Goal: Navigation & Orientation: Find specific page/section

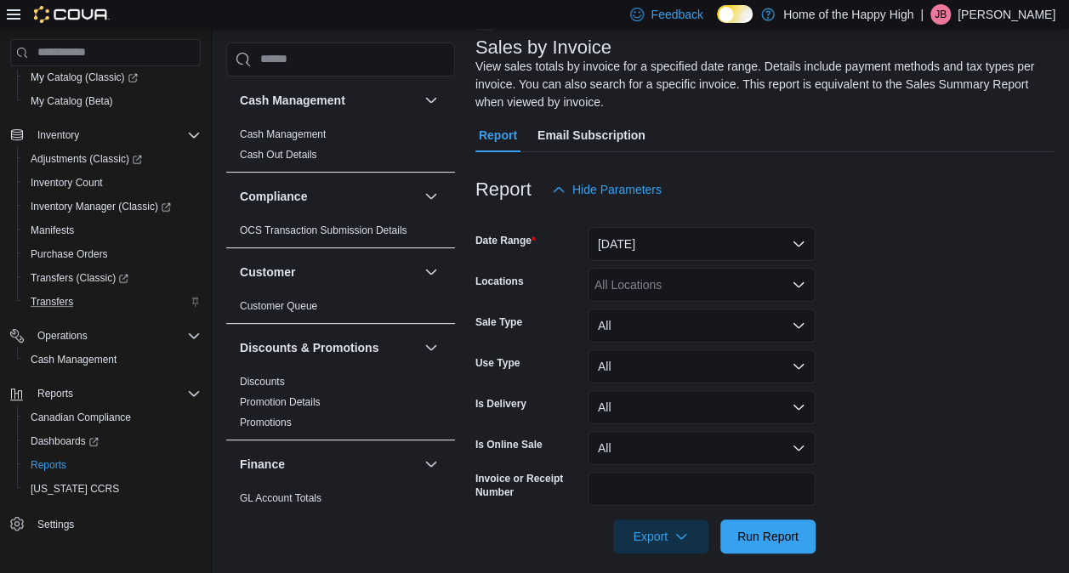
scroll to position [116, 0]
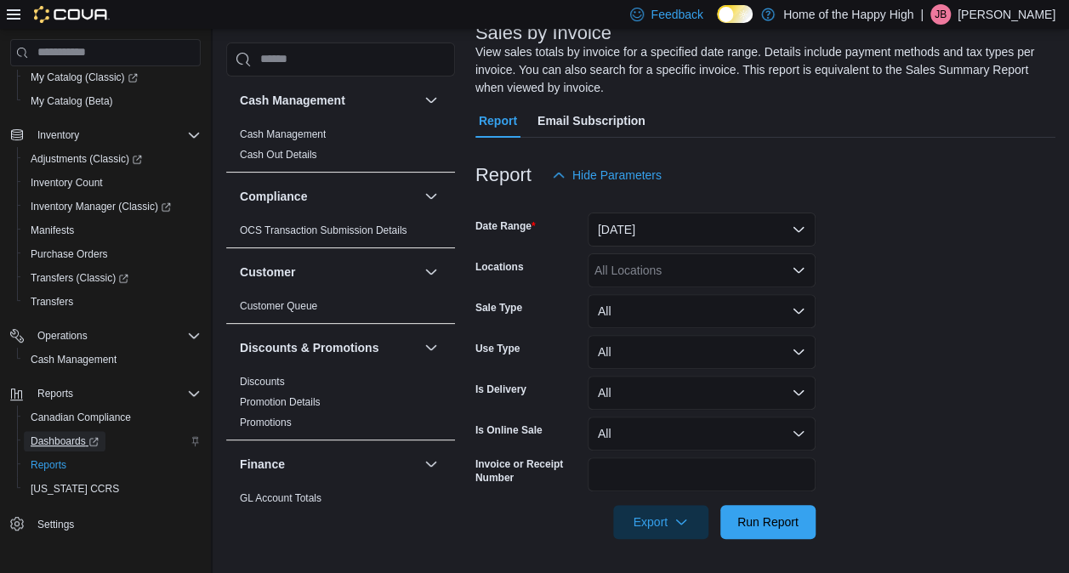
click at [65, 440] on span "Dashboards" at bounding box center [65, 441] width 68 height 14
click at [1020, 15] on p "[PERSON_NAME]" at bounding box center [1006, 14] width 98 height 20
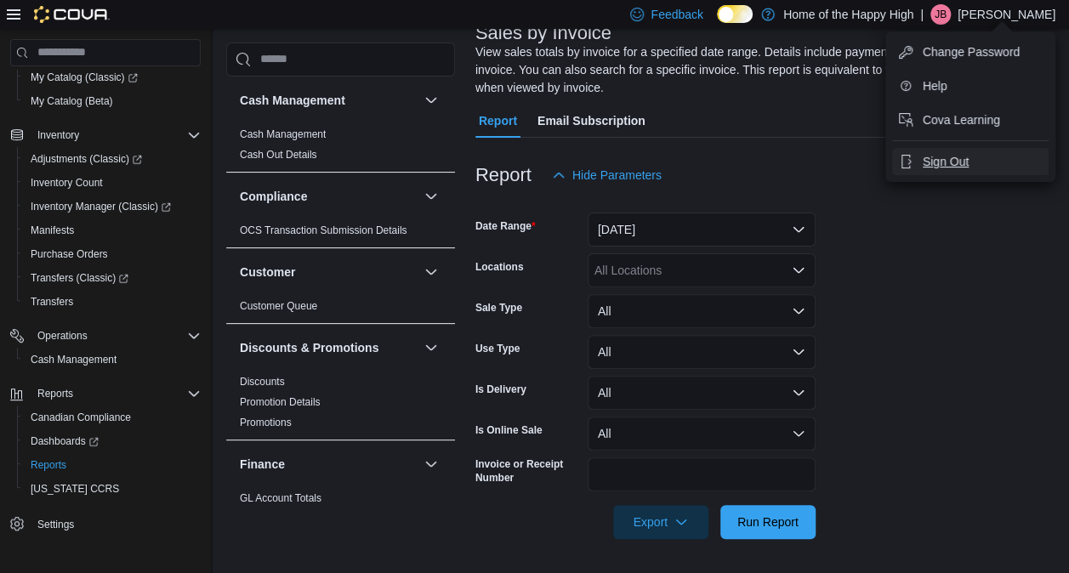
click at [959, 166] on span "Sign Out" at bounding box center [945, 161] width 46 height 17
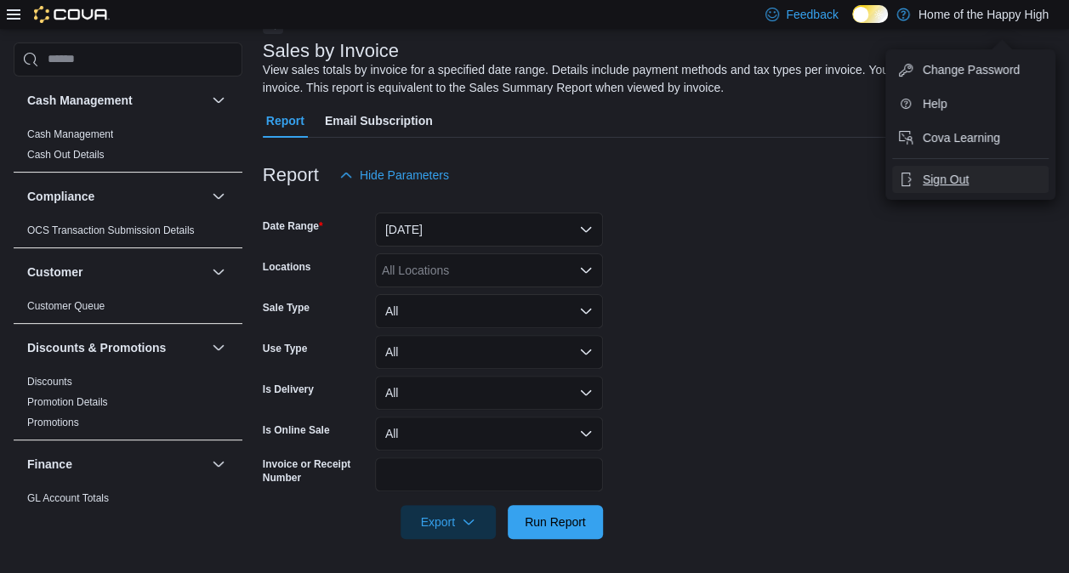
scroll to position [97, 0]
